Goal: Transaction & Acquisition: Obtain resource

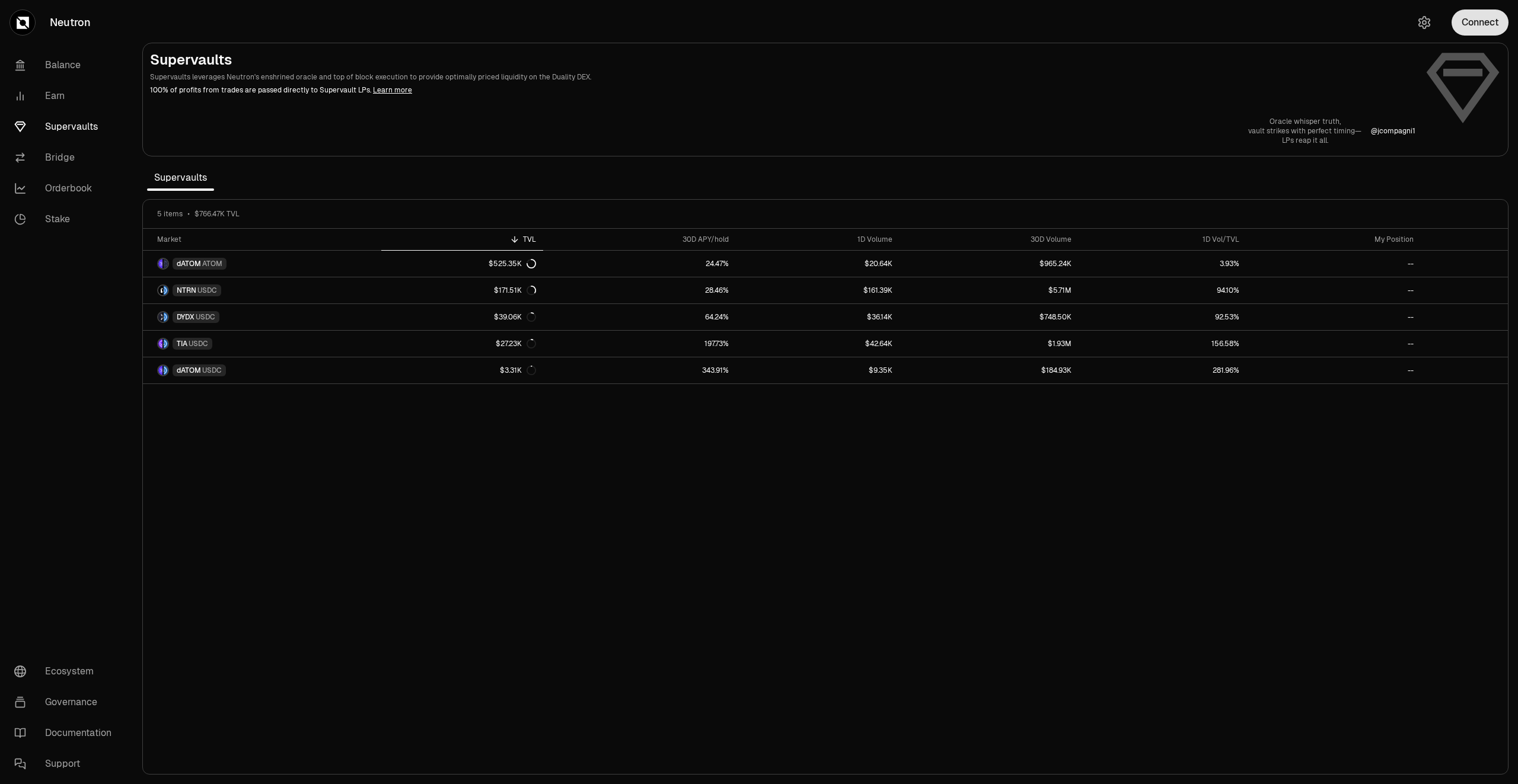
click at [1474, 35] on button "Connect" at bounding box center [1480, 23] width 57 height 26
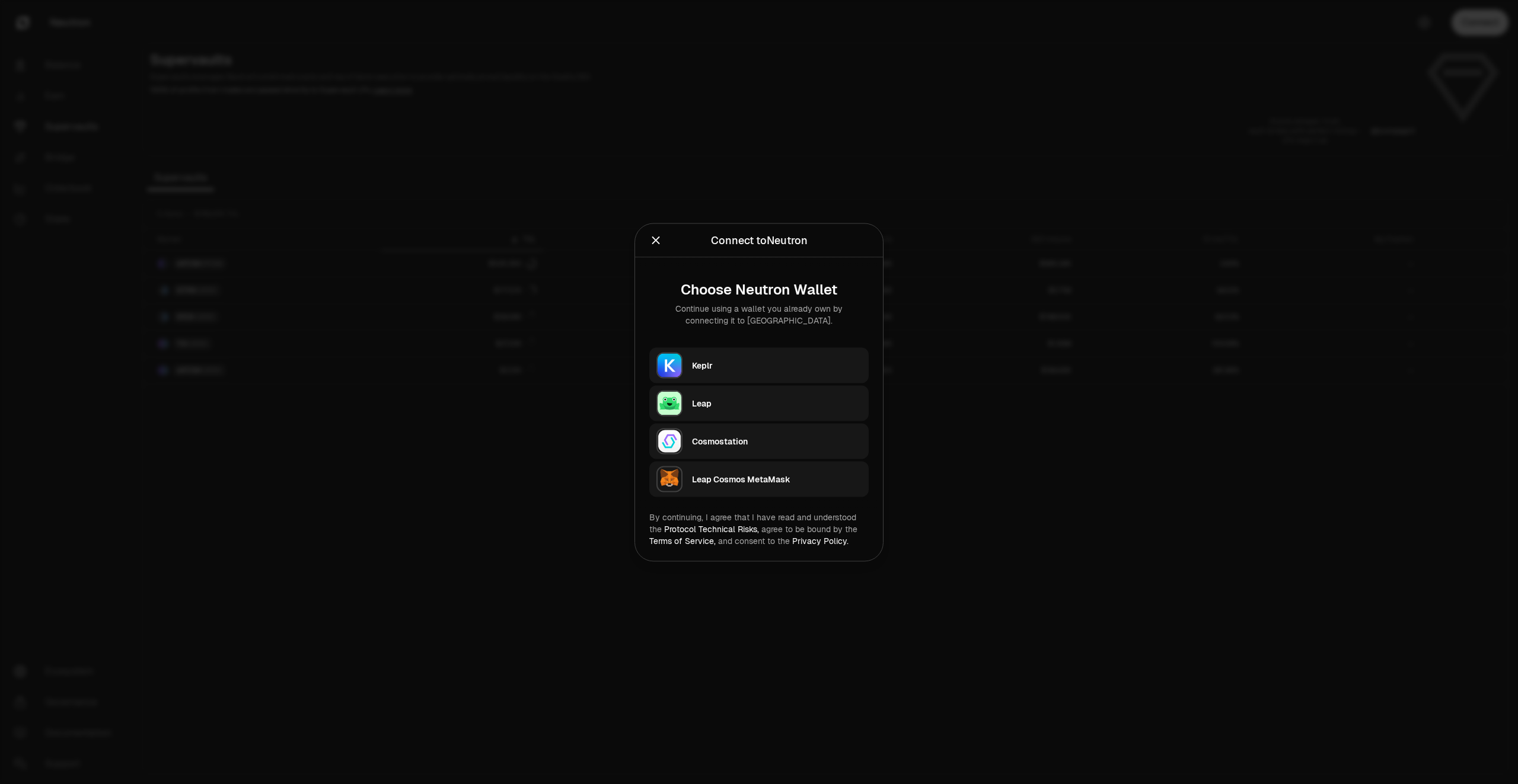
click at [687, 362] on button "Keplr" at bounding box center [759, 365] width 219 height 35
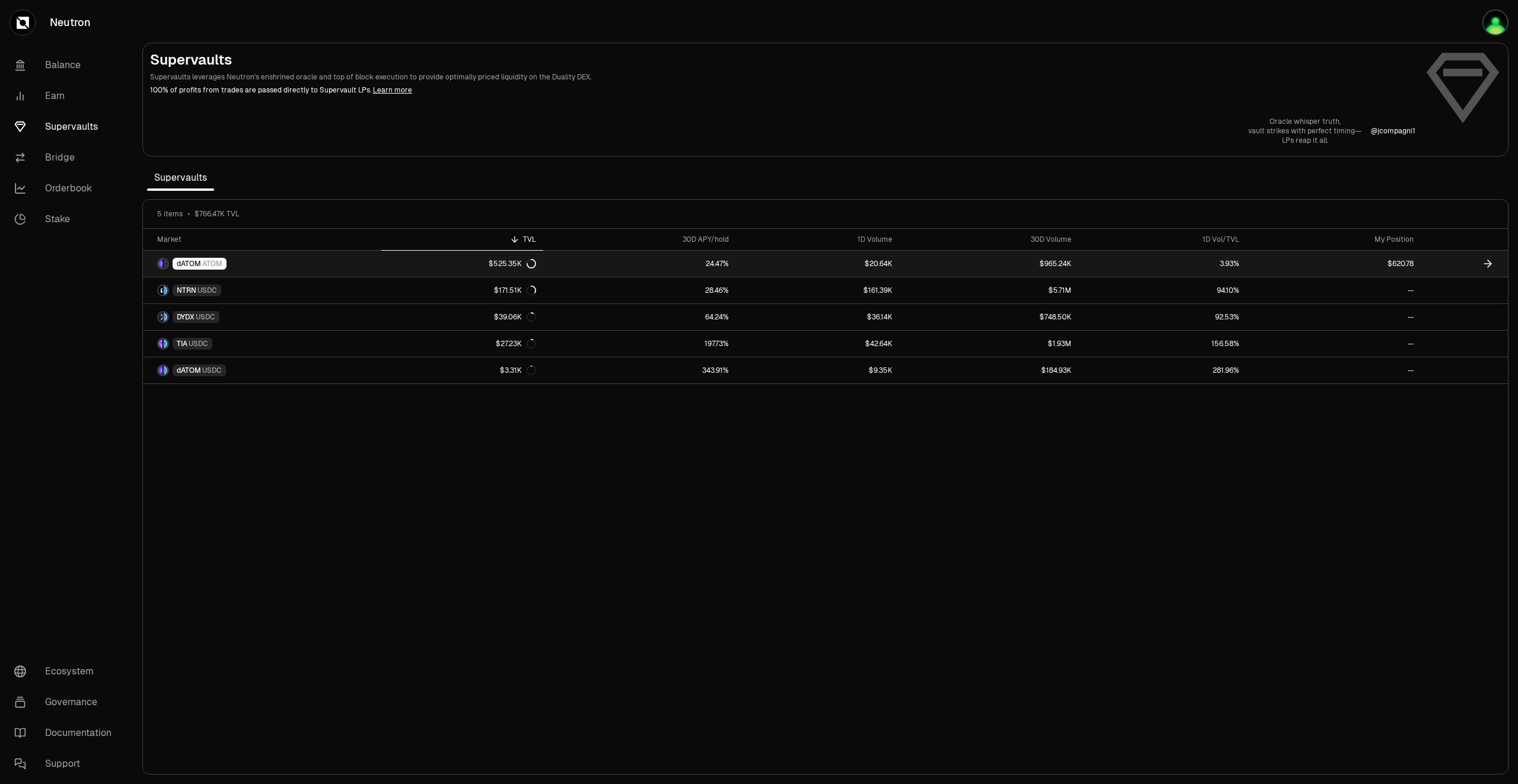
click at [684, 255] on link "24.47%" at bounding box center [639, 264] width 193 height 26
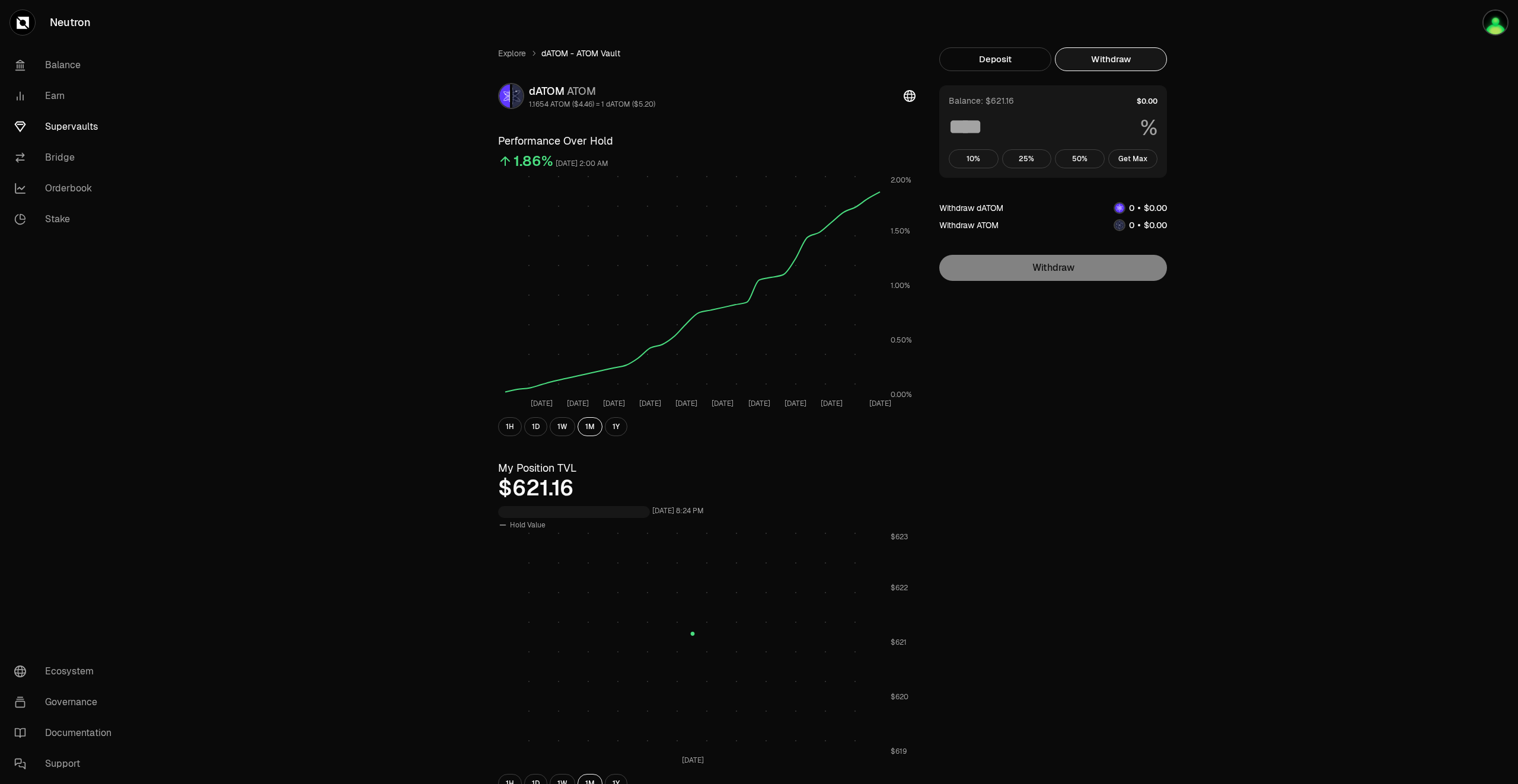
click at [1103, 56] on button "Withdraw" at bounding box center [1110, 59] width 112 height 24
click at [1144, 156] on button "Get Max" at bounding box center [1133, 158] width 50 height 19
type input "***"
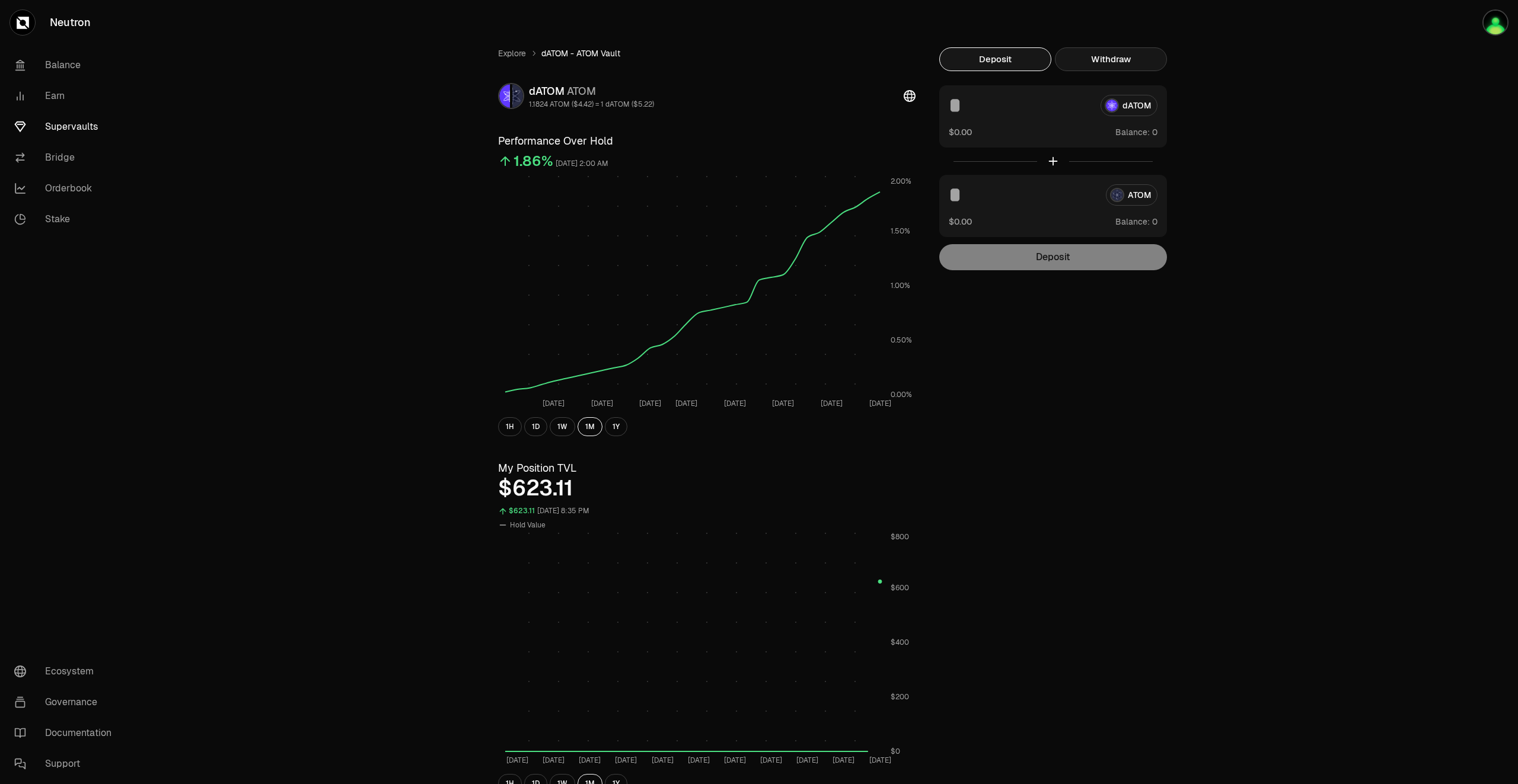
click at [1115, 62] on button "Withdraw" at bounding box center [1110, 59] width 112 height 24
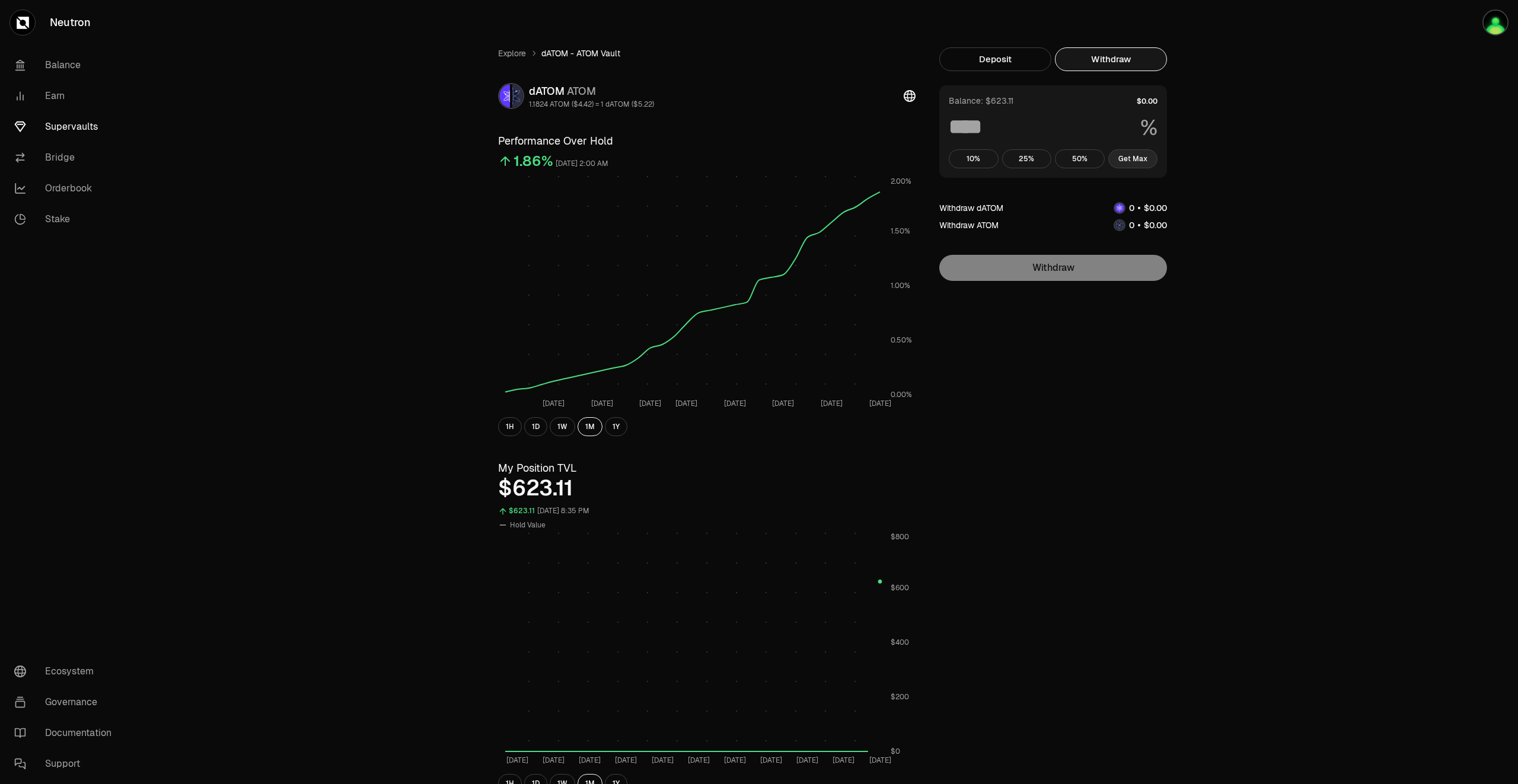
click at [1144, 163] on button "Get Max" at bounding box center [1133, 158] width 50 height 19
type input "***"
click at [1124, 63] on button "Withdraw" at bounding box center [1110, 59] width 112 height 24
click at [1147, 157] on button "Get Max" at bounding box center [1133, 158] width 50 height 19
type input "***"
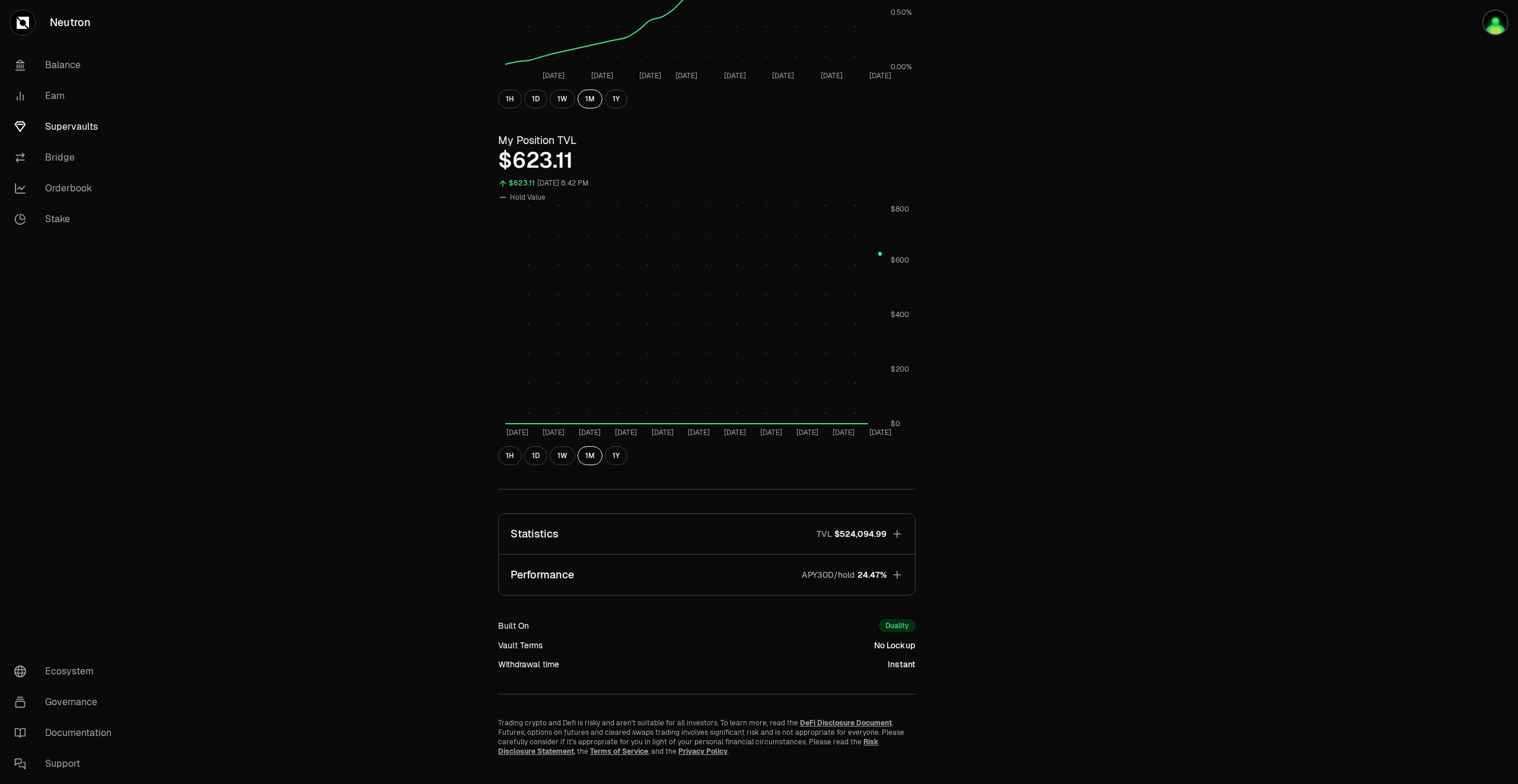
scroll to position [348, 0]
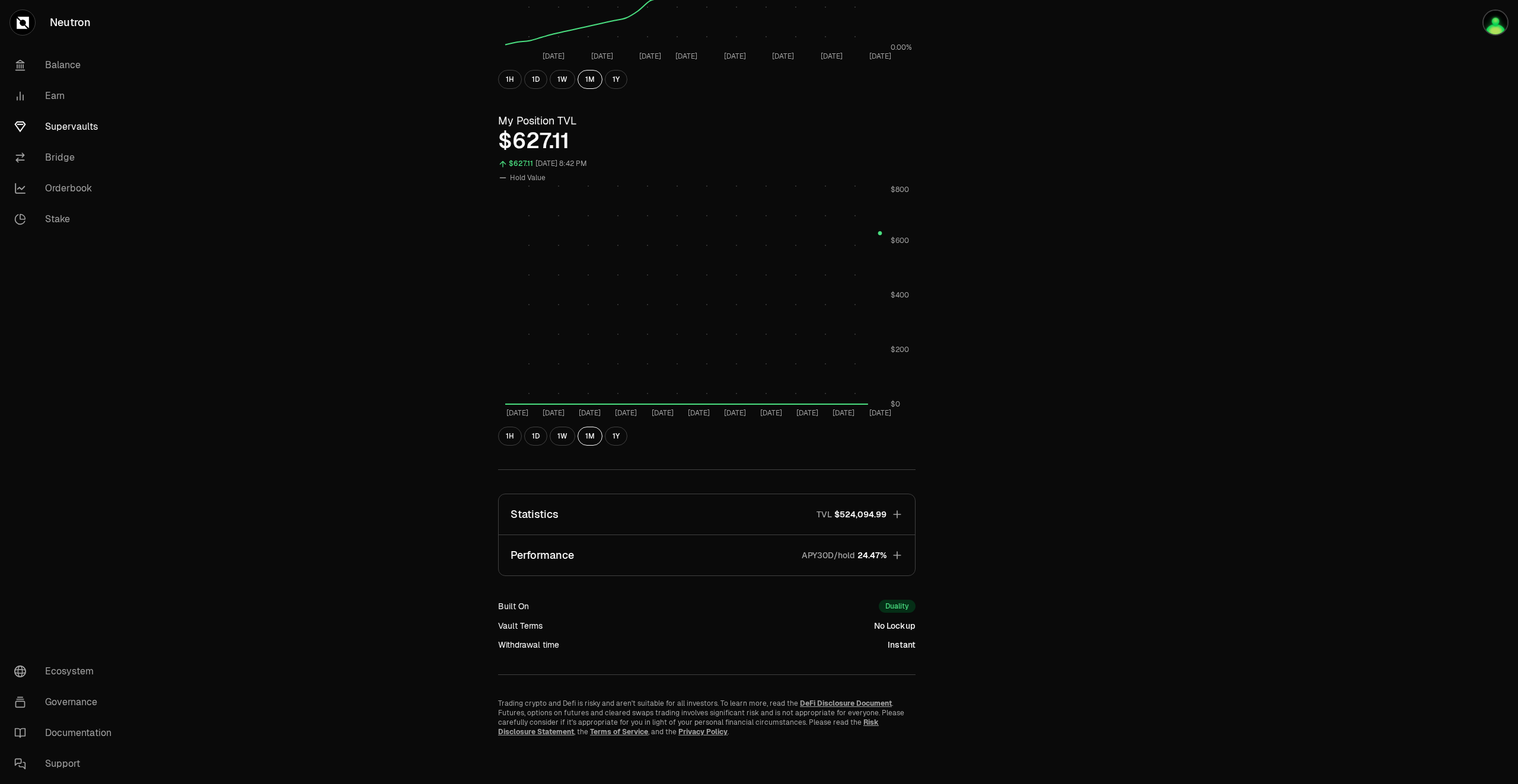
click at [891, 556] on button "Performance APY30D/hold 24.47%" at bounding box center [707, 556] width 416 height 41
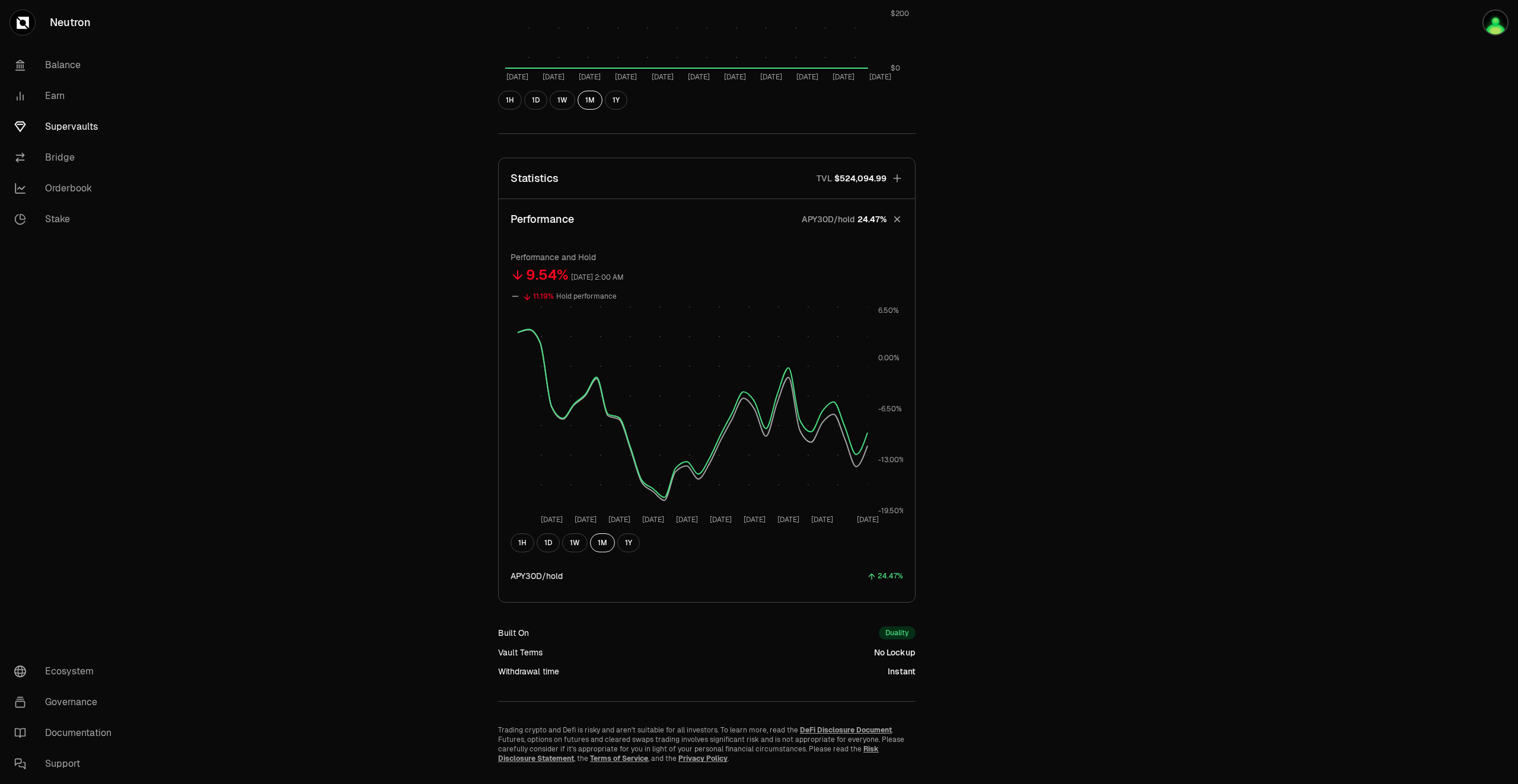
scroll to position [644, 0]
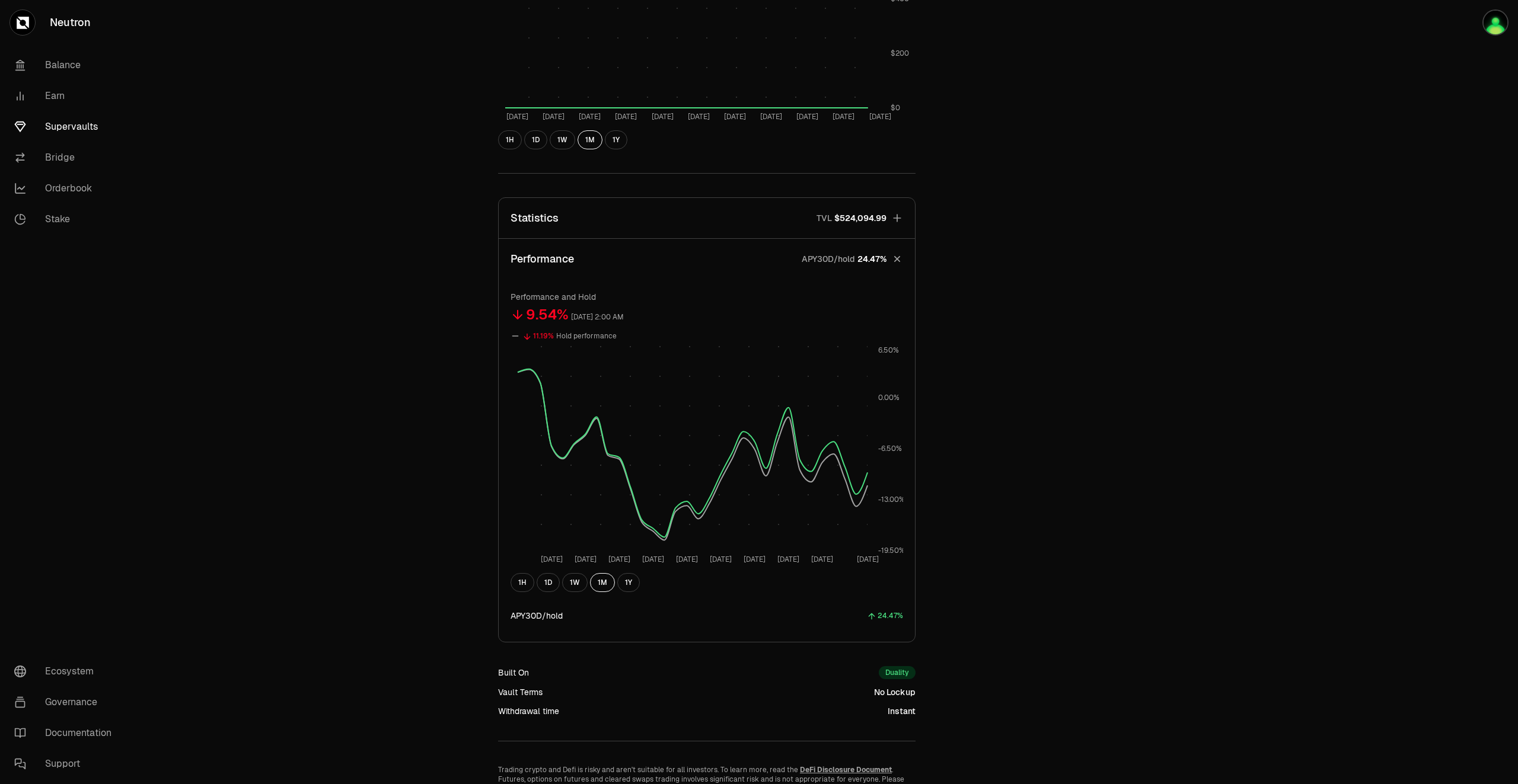
click at [892, 215] on icon "button" at bounding box center [897, 219] width 12 height 12
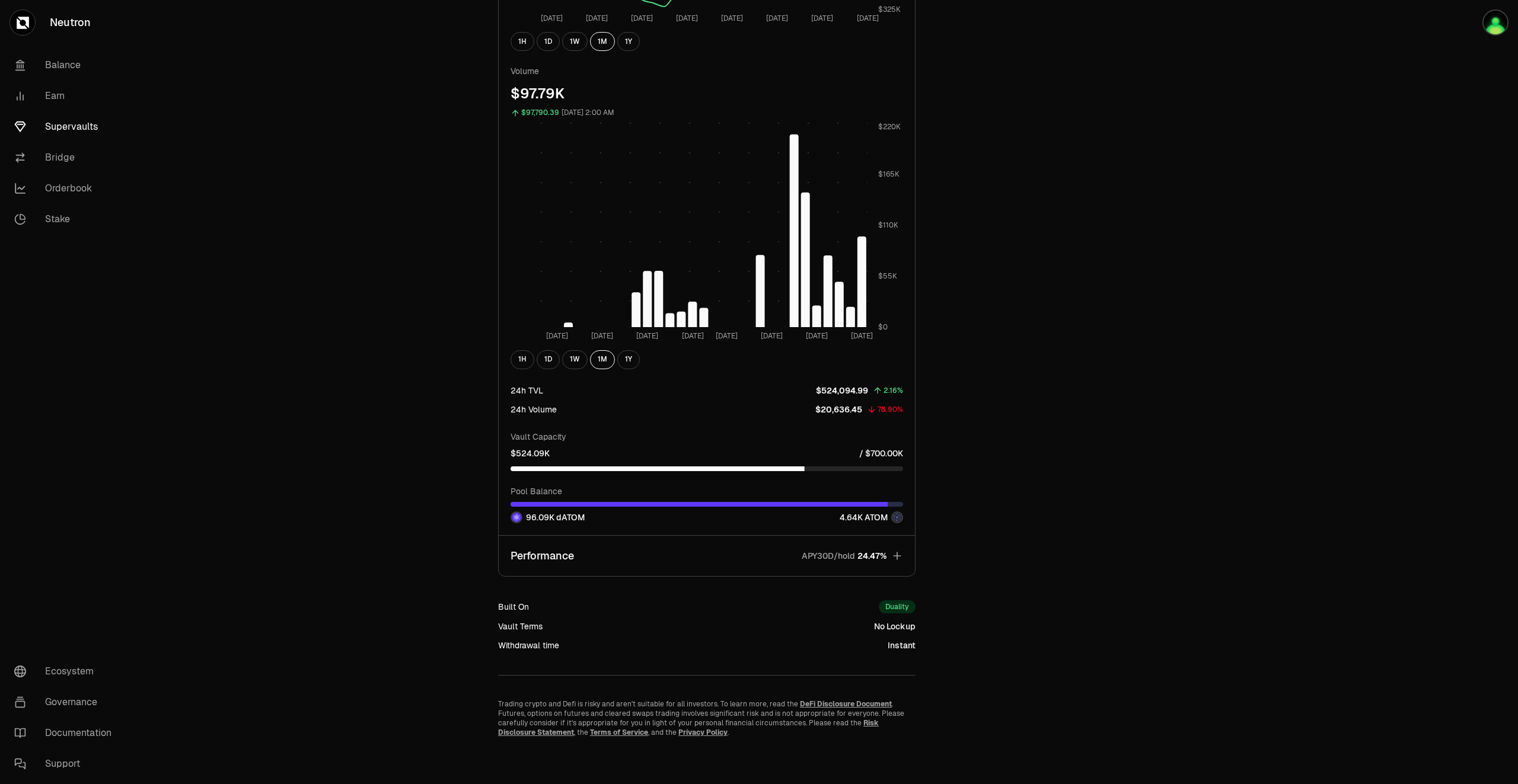
scroll to position [1147, 0]
click at [900, 559] on icon "button" at bounding box center [897, 556] width 12 height 12
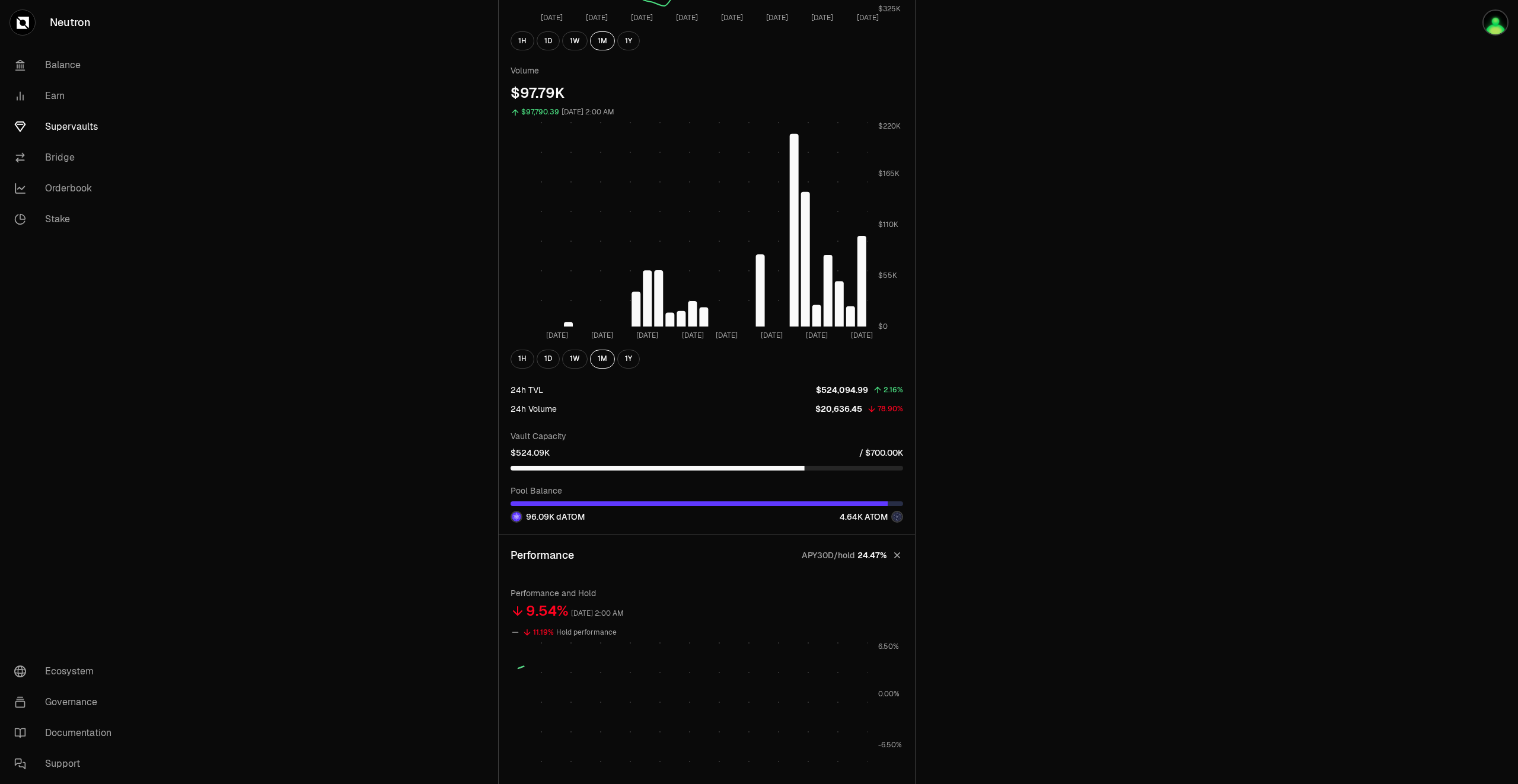
scroll to position [710, 0]
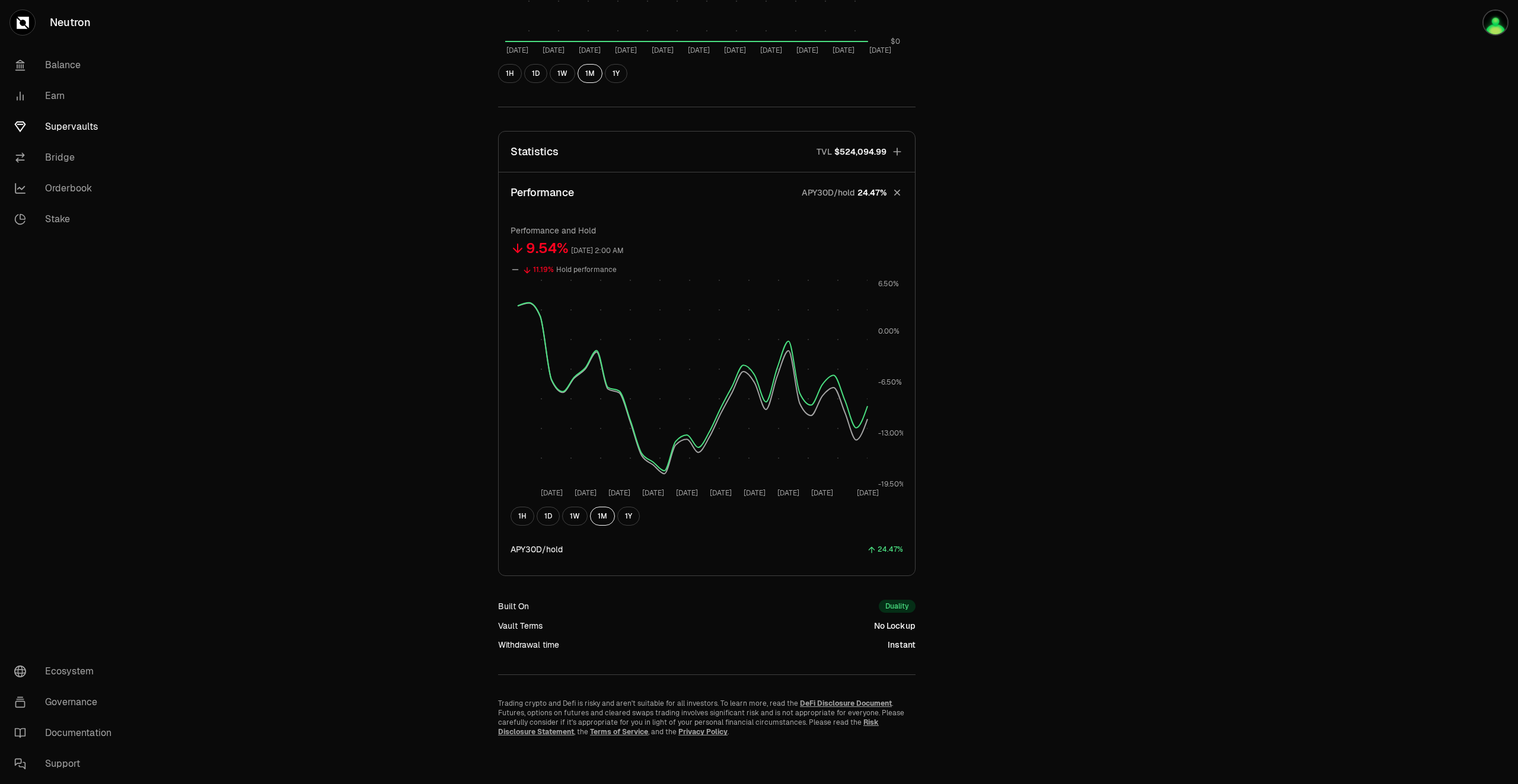
click at [516, 272] on icon at bounding box center [515, 270] width 10 height 10
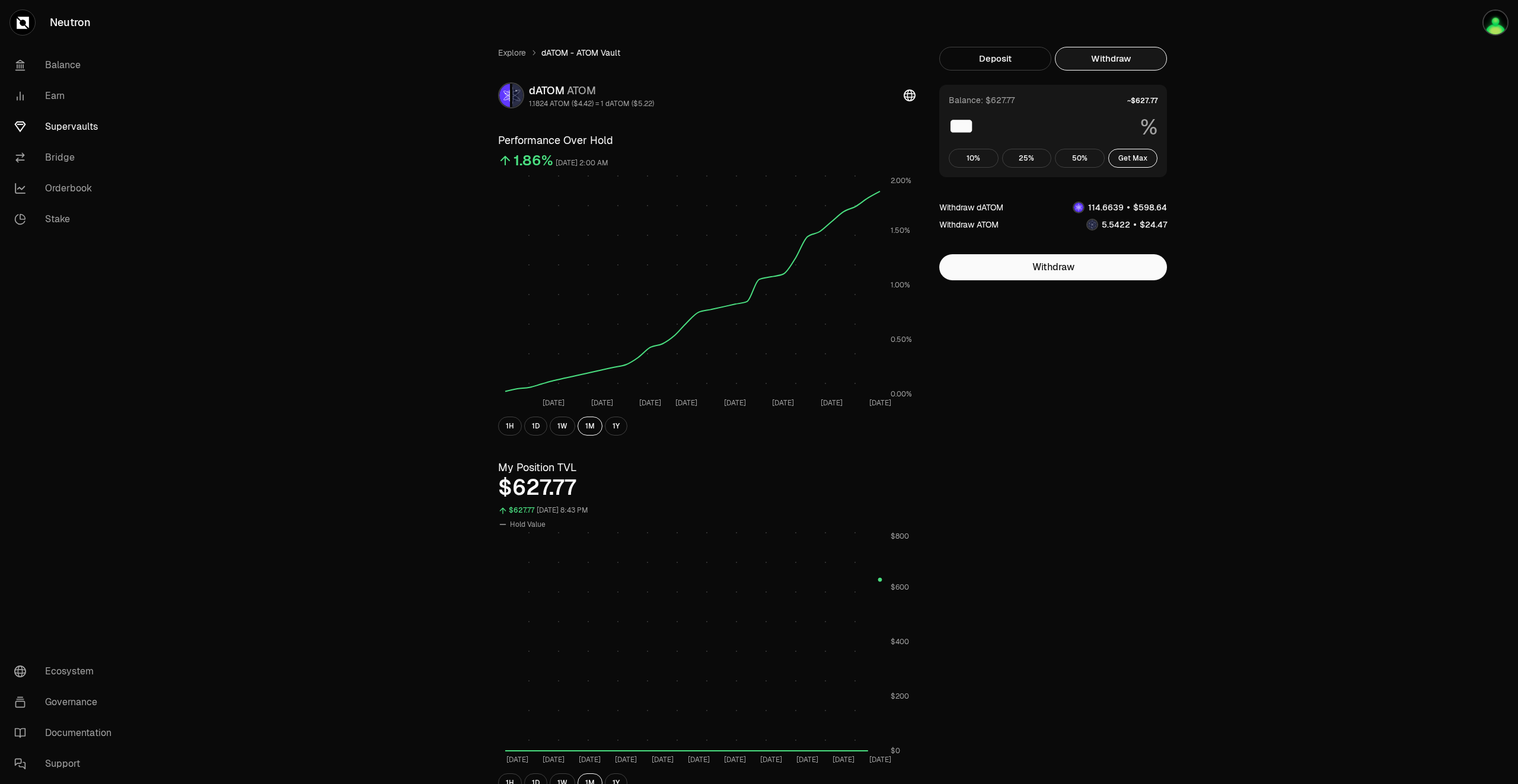
scroll to position [0, 0]
